Goal: Task Accomplishment & Management: Use online tool/utility

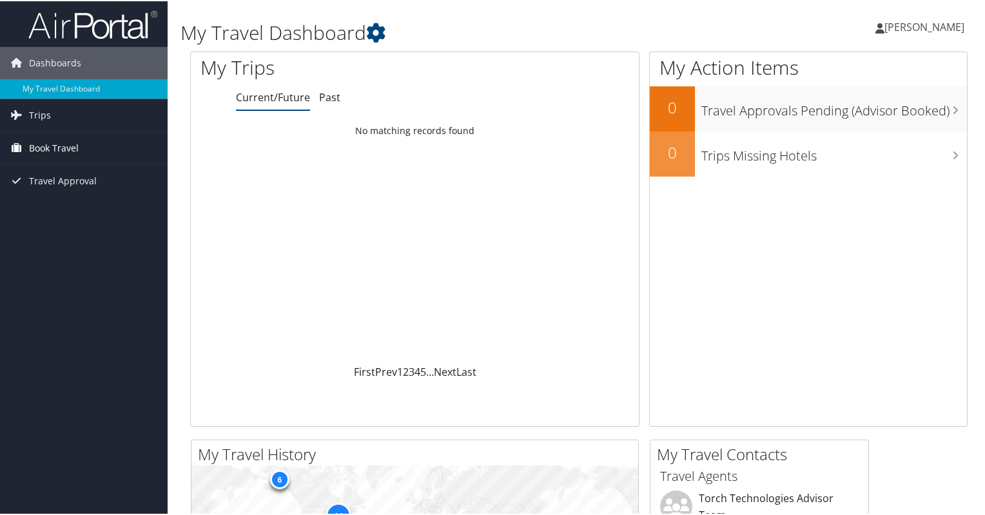
click at [66, 144] on span "Book Travel" at bounding box center [54, 147] width 50 height 32
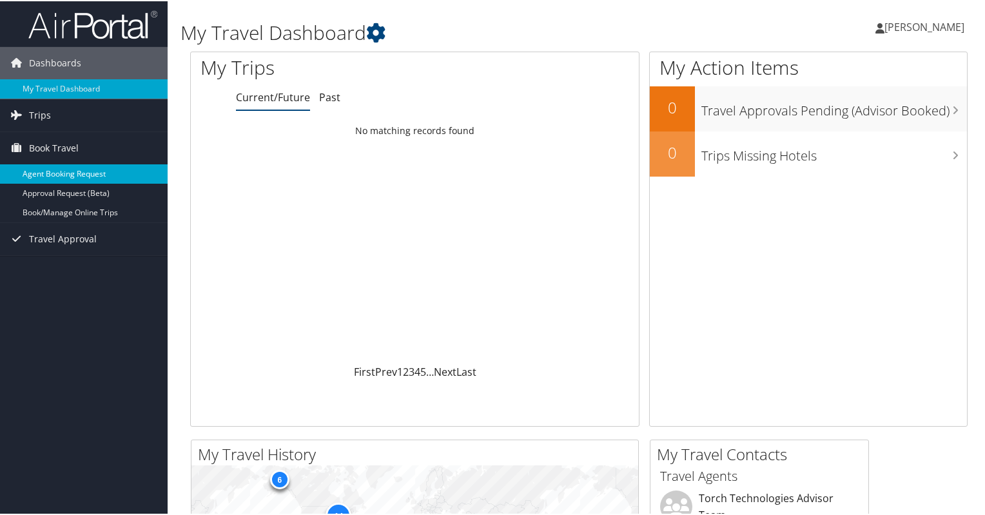
click at [88, 172] on link "Agent Booking Request" at bounding box center [84, 172] width 168 height 19
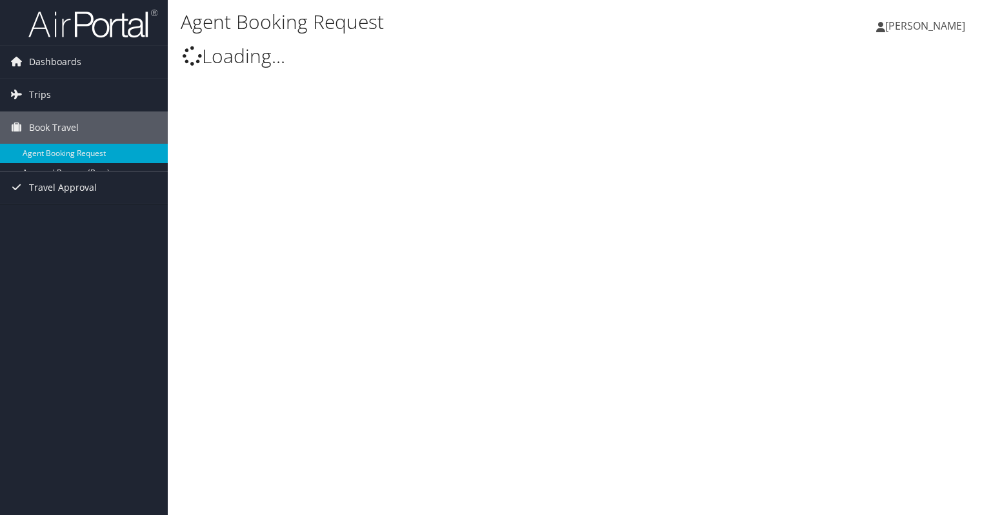
select select "trips@cbtravel.com"
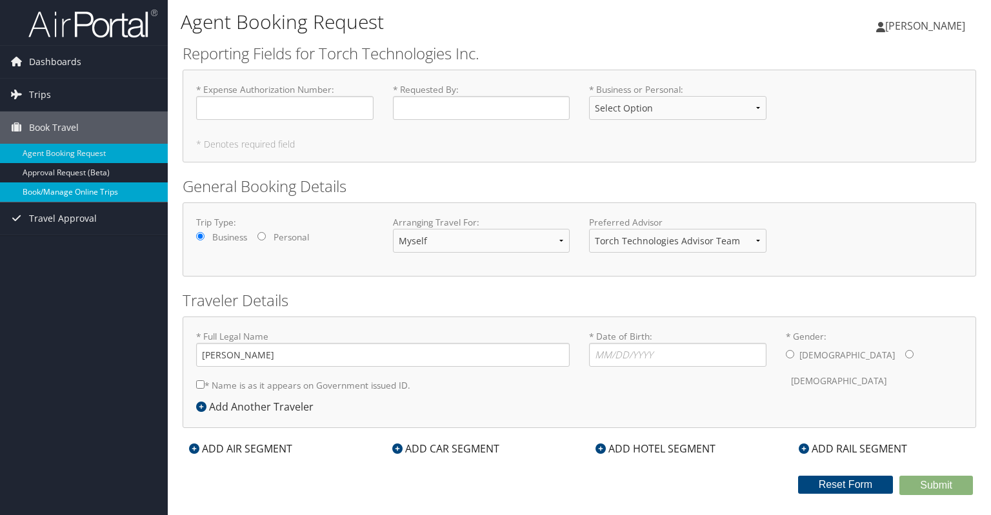
click at [51, 183] on link "Book/Manage Online Trips" at bounding box center [84, 192] width 168 height 19
